Goal: Check status: Check status

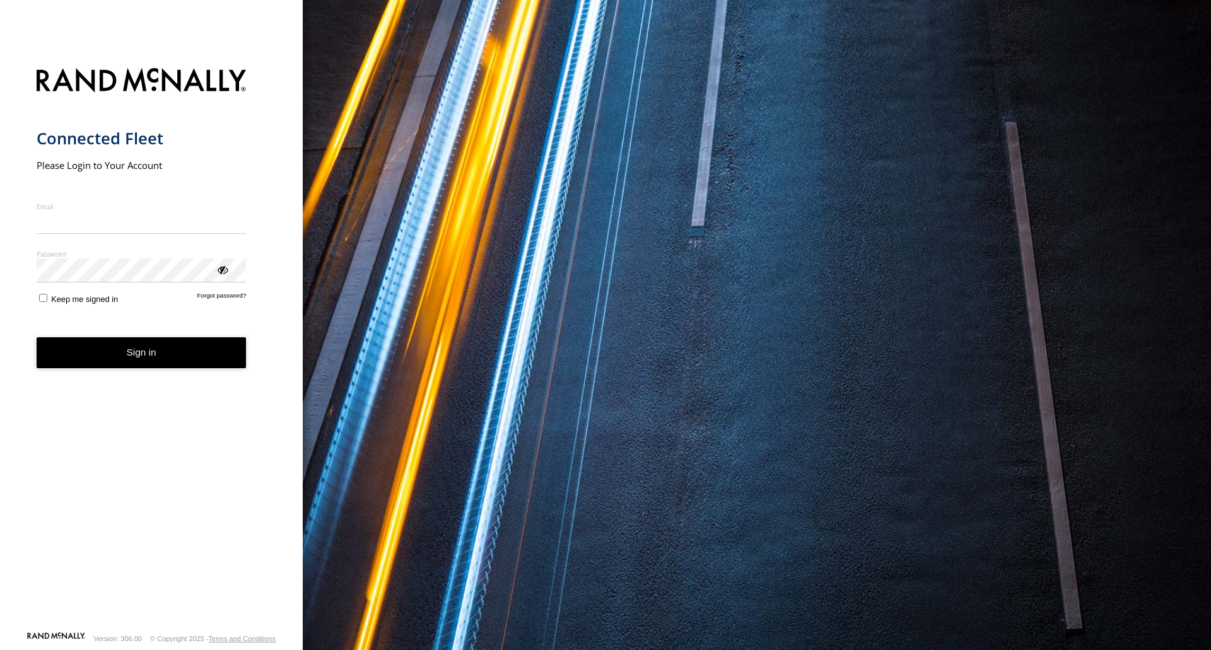
type input "**********"
click at [131, 364] on button "Sign in" at bounding box center [142, 352] width 210 height 31
click at [147, 359] on button "Sign in" at bounding box center [142, 352] width 210 height 31
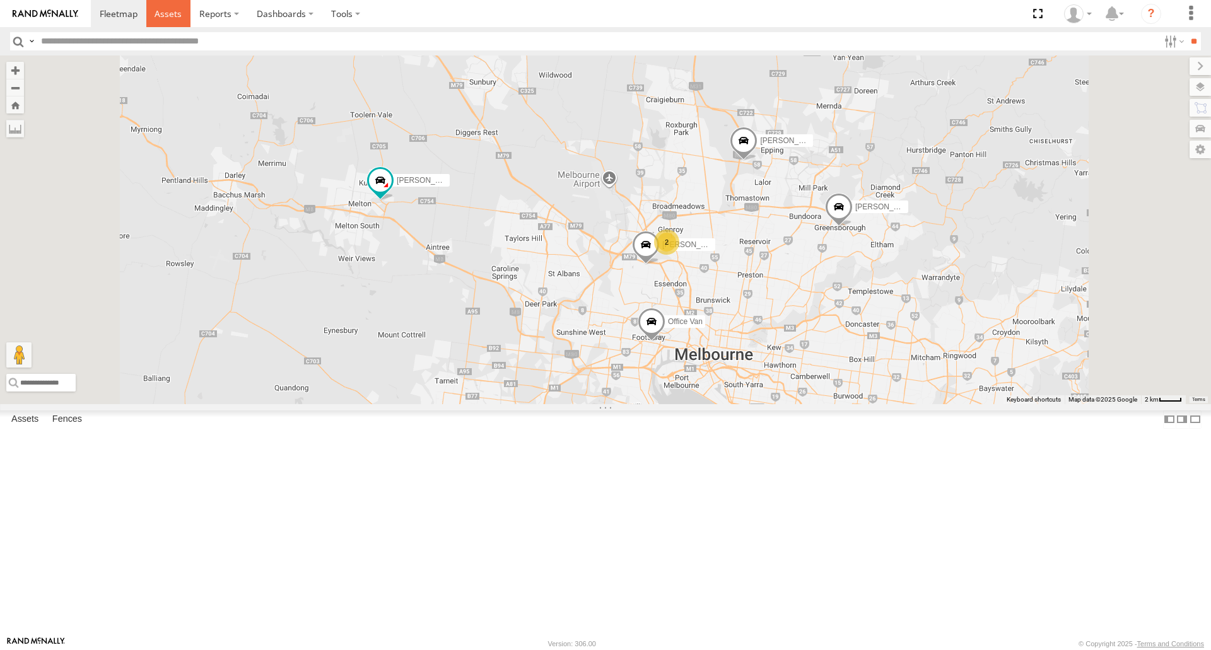
click at [165, 13] on span at bounding box center [167, 14] width 27 height 12
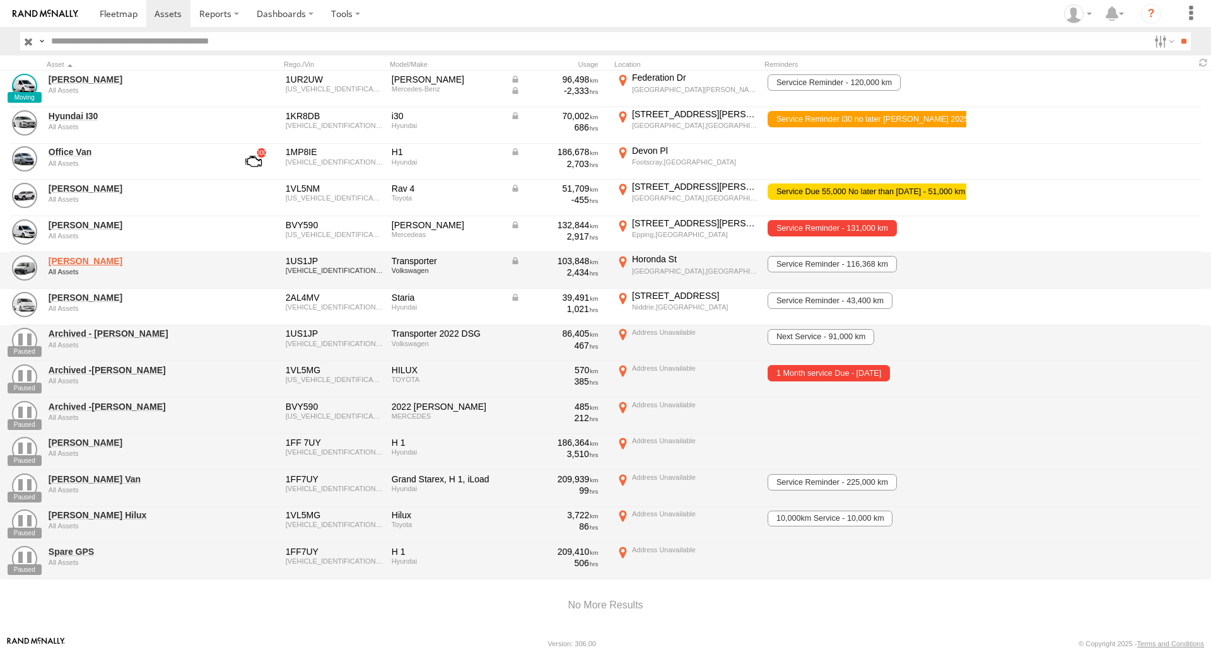
click at [77, 259] on link "[PERSON_NAME]" at bounding box center [135, 260] width 173 height 11
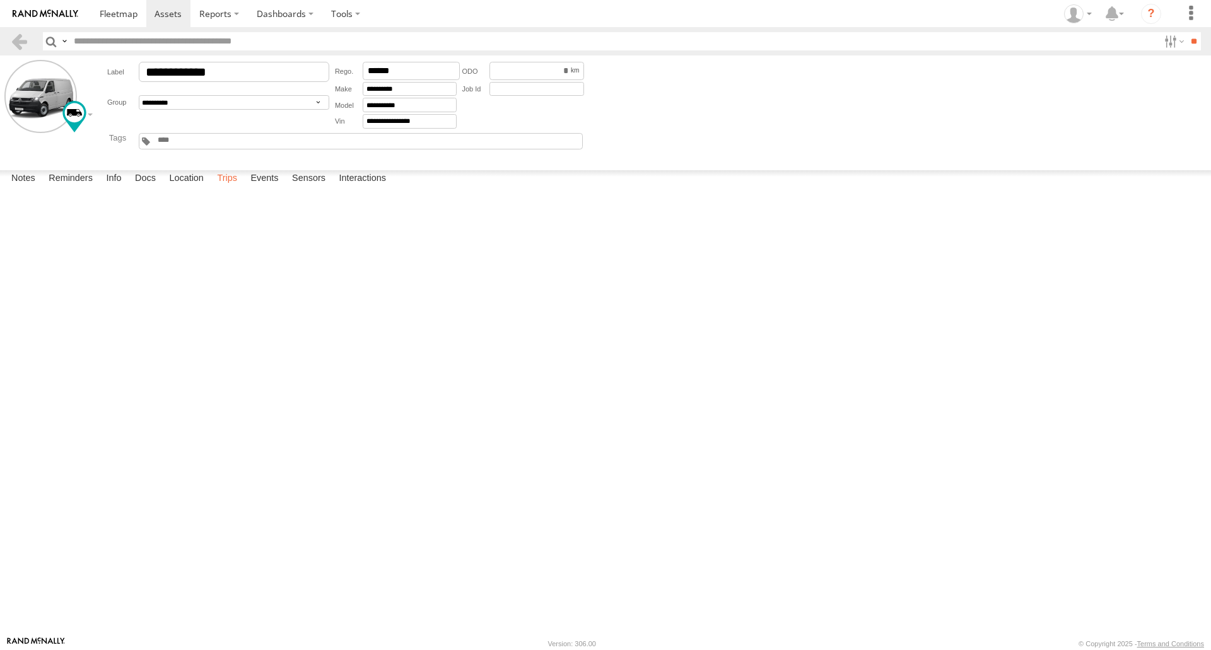
click at [231, 188] on label "Trips" at bounding box center [227, 179] width 33 height 18
click at [0, 0] on link at bounding box center [0, 0] width 0 height 0
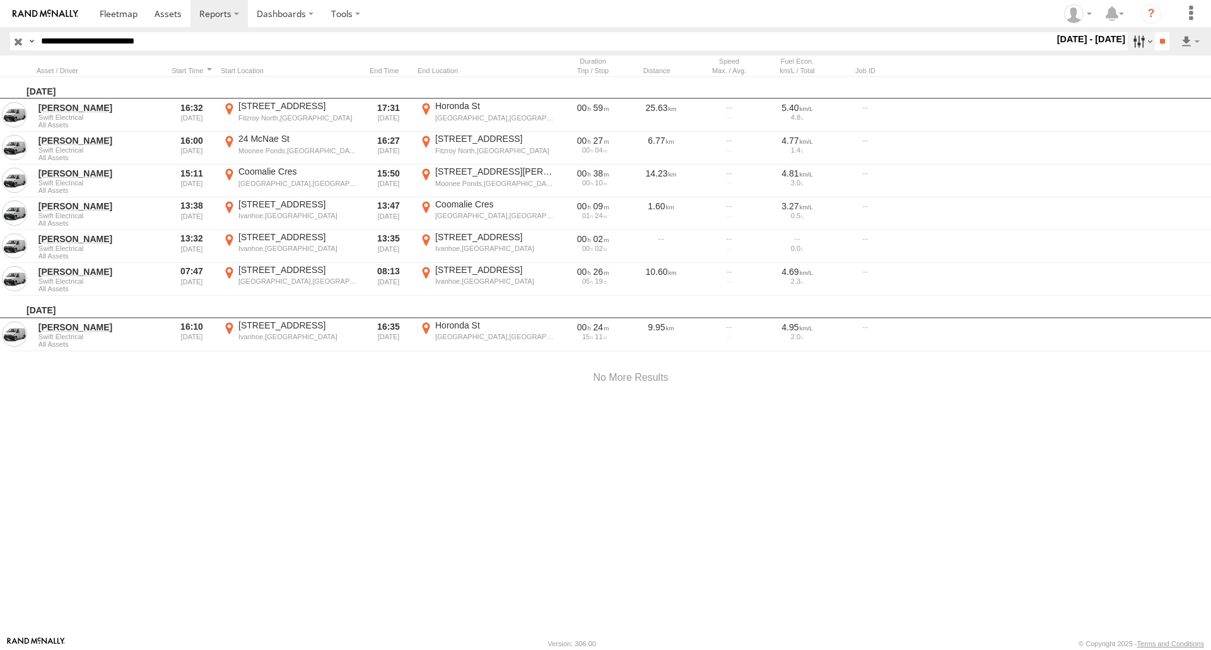
click at [1145, 42] on label at bounding box center [1140, 41] width 27 height 18
click at [0, 0] on label at bounding box center [0, 0] width 0 height 0
click at [1157, 40] on input "**" at bounding box center [1162, 41] width 15 height 18
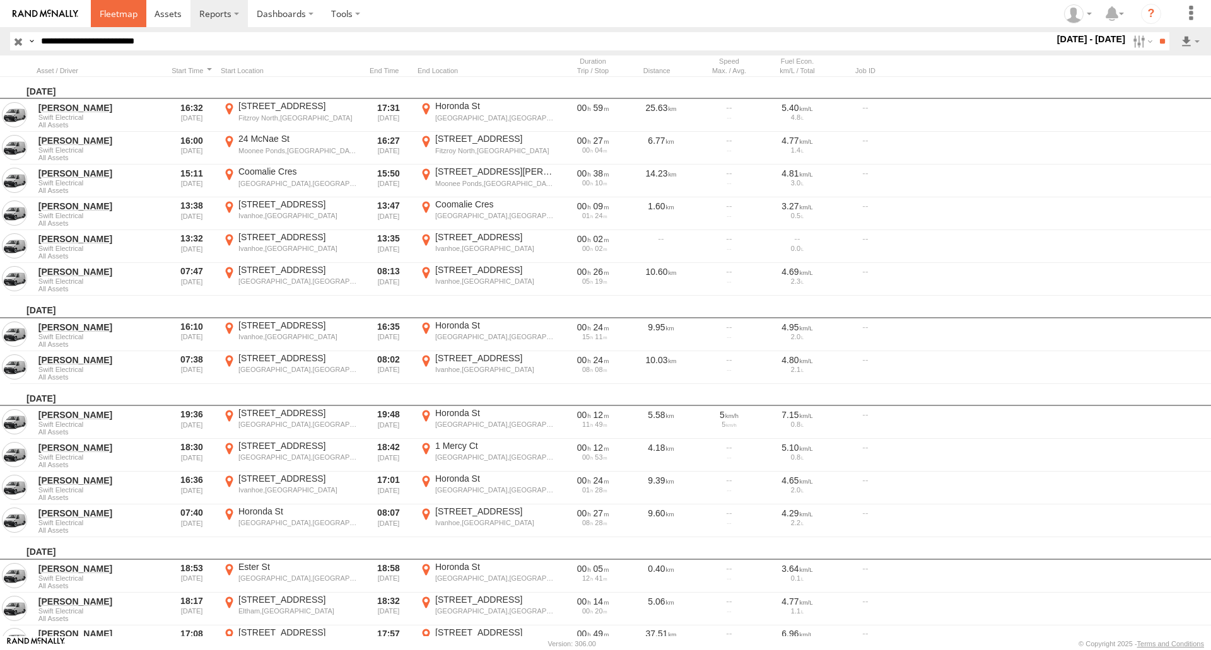
click at [114, 12] on span at bounding box center [119, 14] width 38 height 12
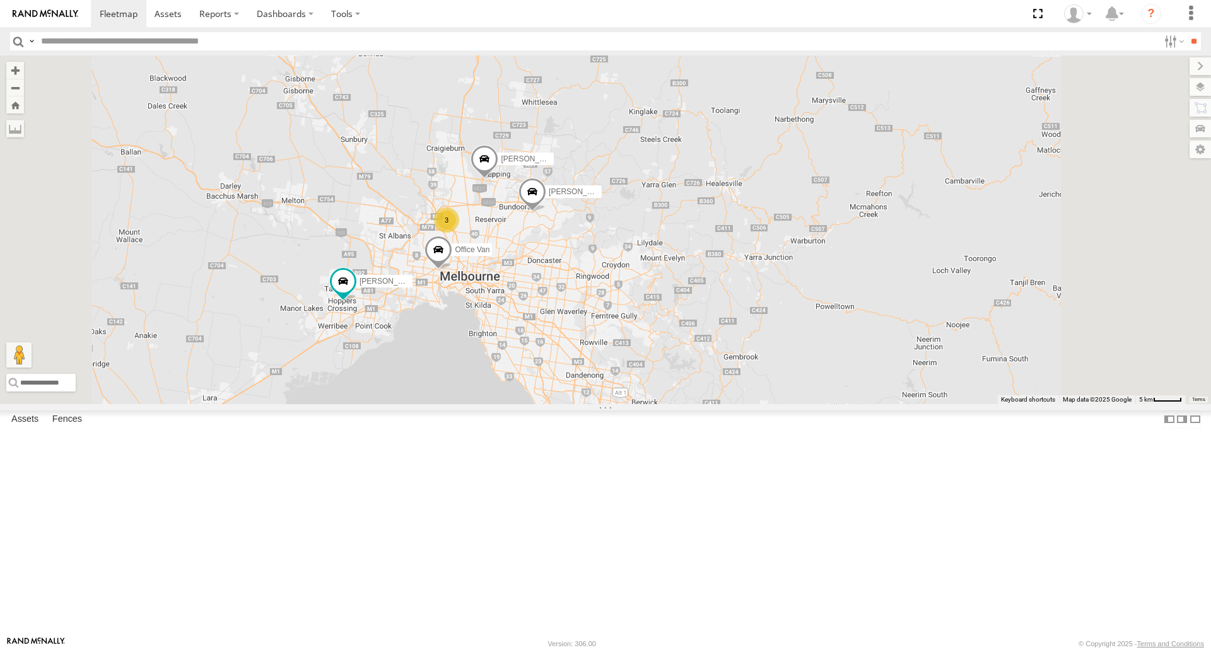
click at [0, 0] on div "All Assets" at bounding box center [0, 0] width 0 height 0
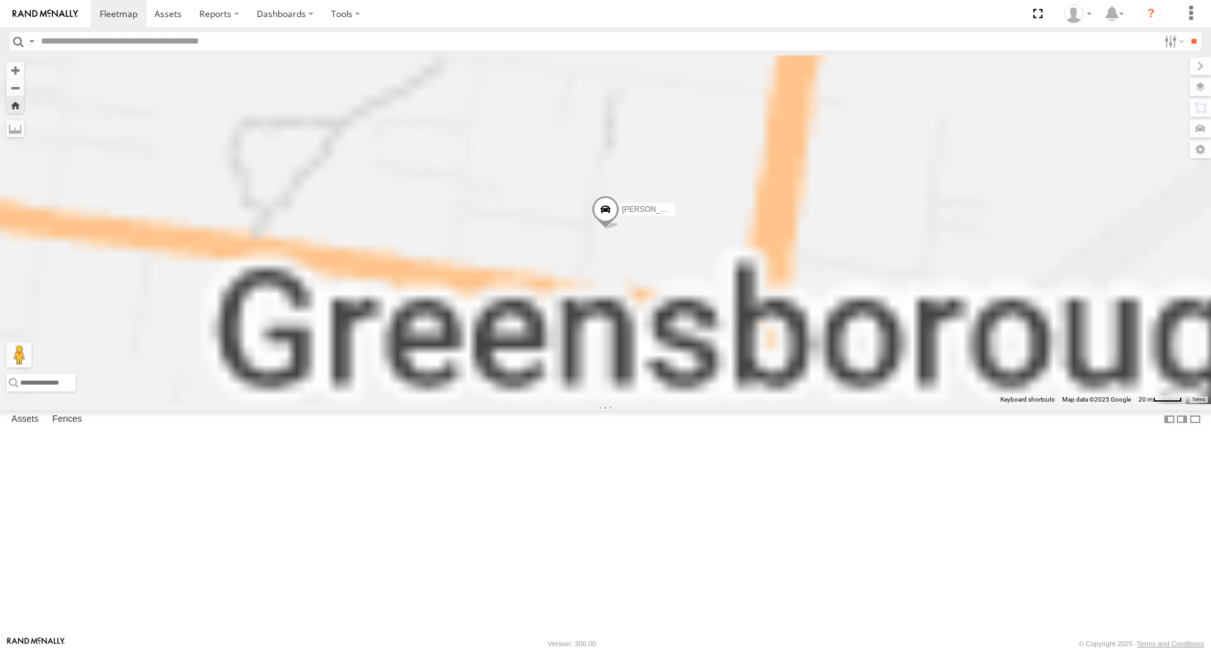
click at [0, 0] on div "[PERSON_NAME]" at bounding box center [0, 0] width 0 height 0
